Goal: Transaction & Acquisition: Purchase product/service

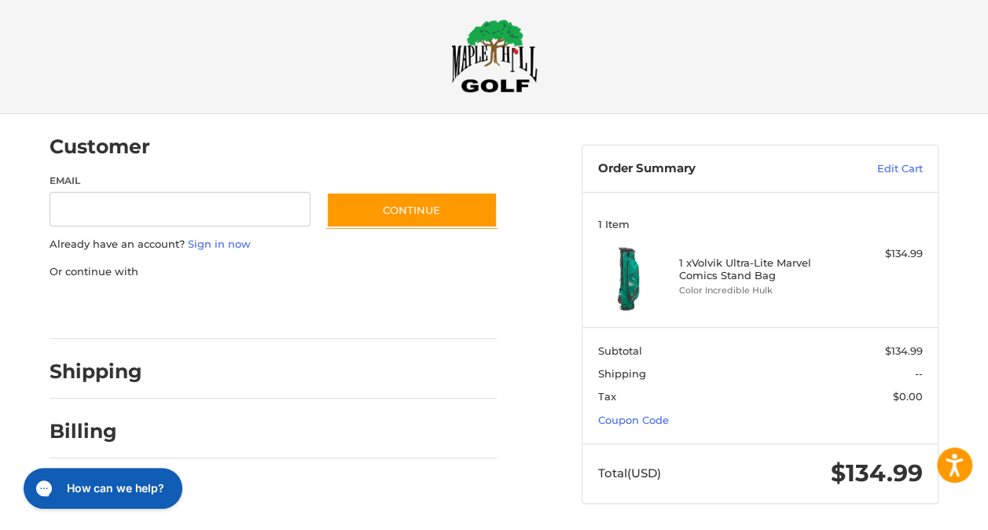
scroll to position [14, 0]
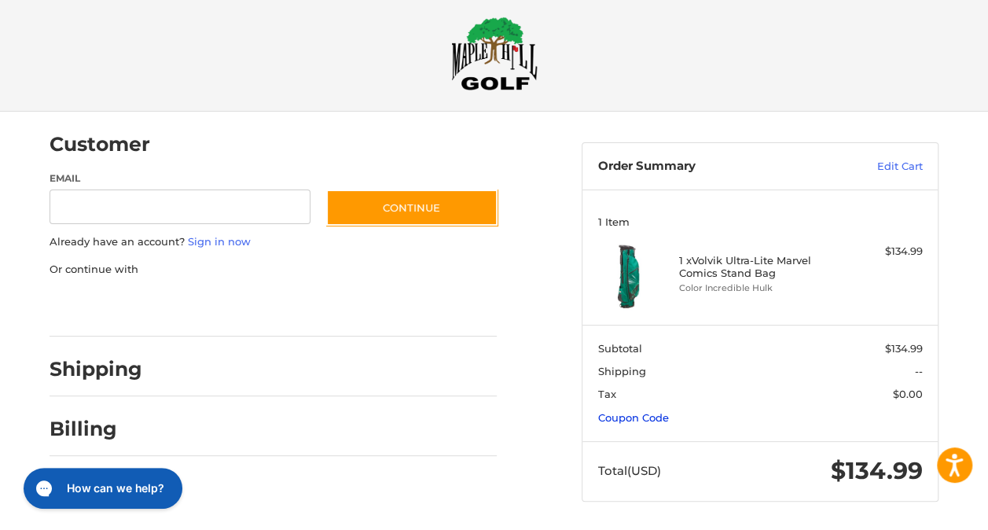
click at [669, 412] on link "Coupon Code" at bounding box center [633, 417] width 71 height 13
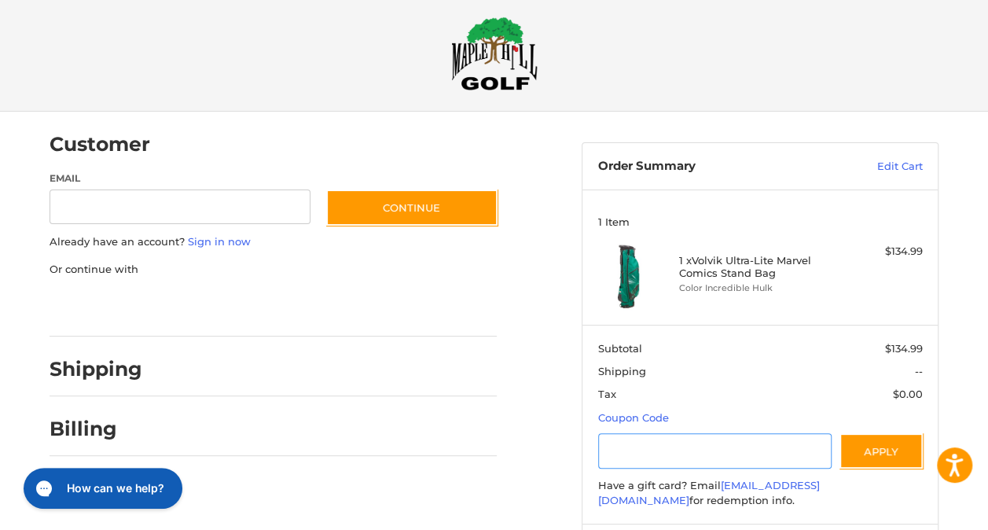
click at [739, 449] on input "Gift Certificate or Coupon Code" at bounding box center [715, 450] width 234 height 35
click at [709, 448] on input "Gift Certificate or Coupon Code" at bounding box center [715, 450] width 234 height 35
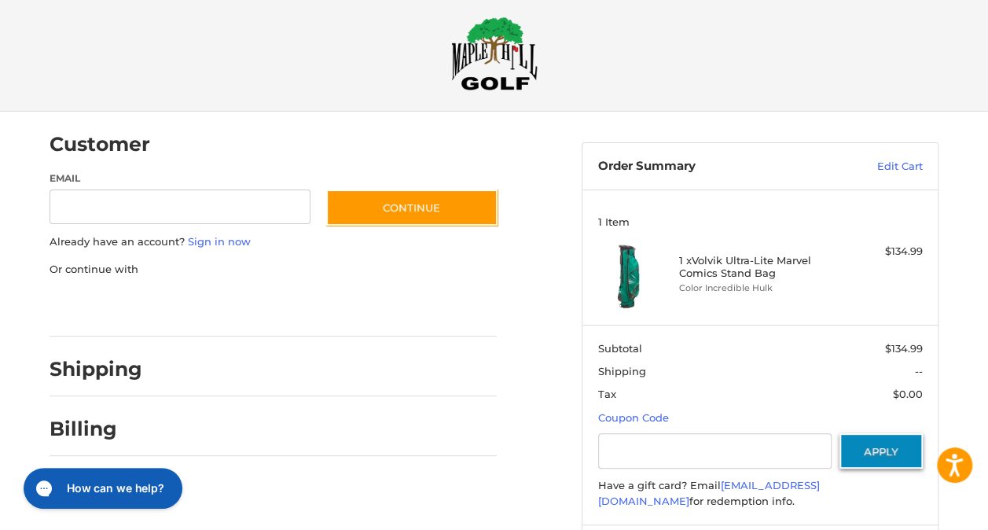
click at [852, 455] on button "Apply" at bounding box center [880, 450] width 83 height 35
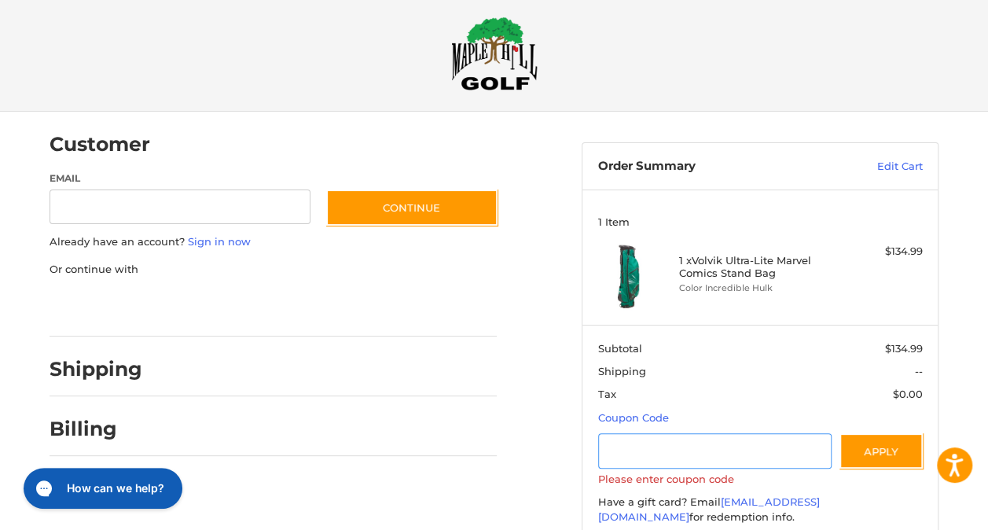
click at [776, 443] on input "Gift Certificate or Coupon Code" at bounding box center [715, 450] width 234 height 35
